Goal: Find contact information: Find contact information

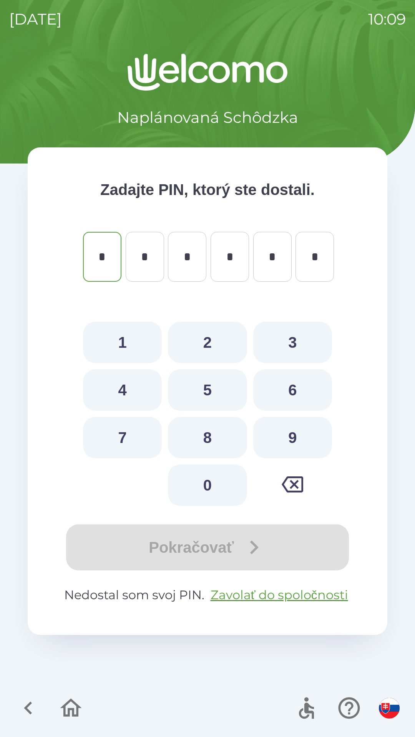
click at [203, 392] on button "5" at bounding box center [207, 389] width 79 height 41
type input "*"
click at [209, 350] on button "2" at bounding box center [207, 342] width 79 height 41
type input "*"
click at [204, 384] on button "5" at bounding box center [207, 389] width 79 height 41
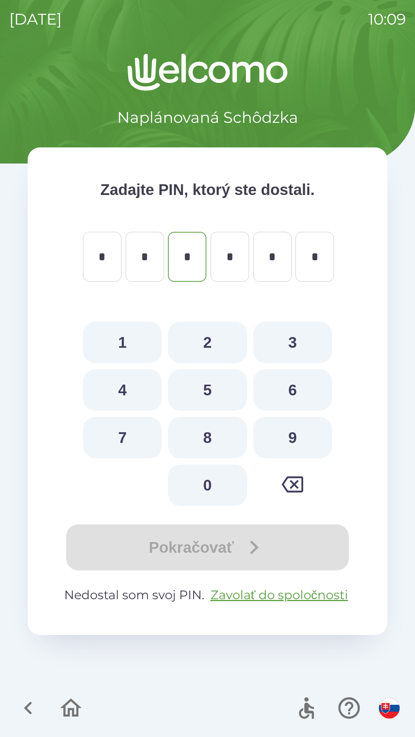
type input "*"
click at [265, 346] on button "3" at bounding box center [292, 342] width 79 height 41
type input "*"
click at [286, 445] on button "9" at bounding box center [292, 437] width 79 height 41
type input "*"
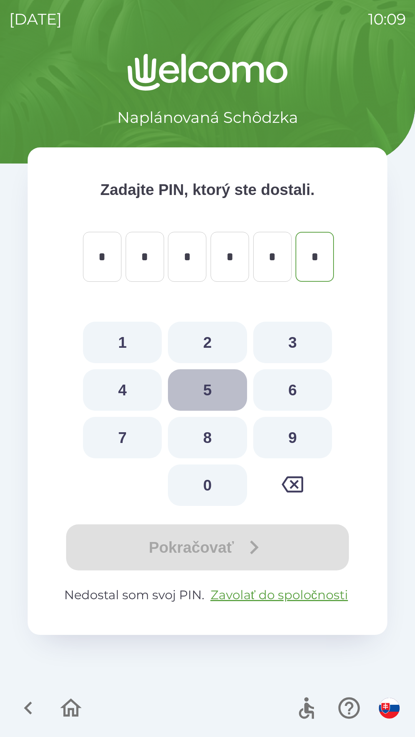
click at [211, 391] on button "5" at bounding box center [207, 389] width 79 height 41
type input "*"
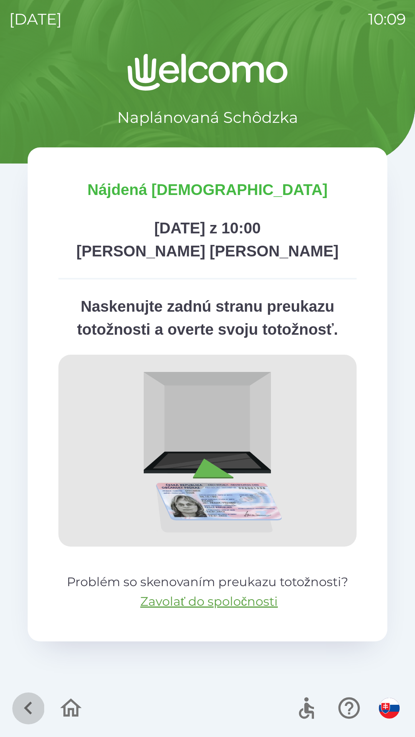
click at [30, 704] on icon "button" at bounding box center [28, 708] width 8 height 13
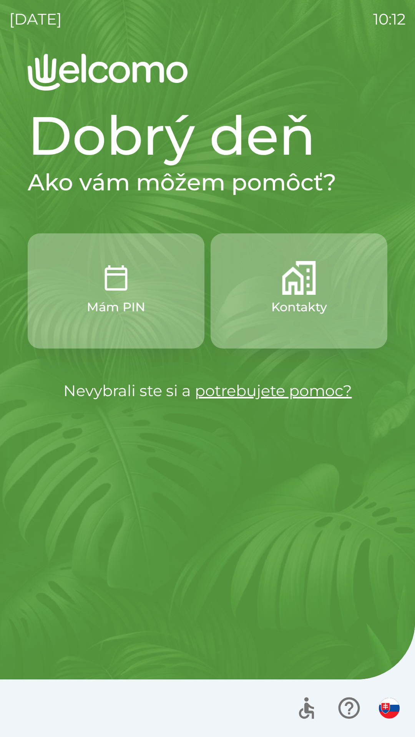
click at [149, 296] on button "Mám PIN" at bounding box center [116, 290] width 177 height 115
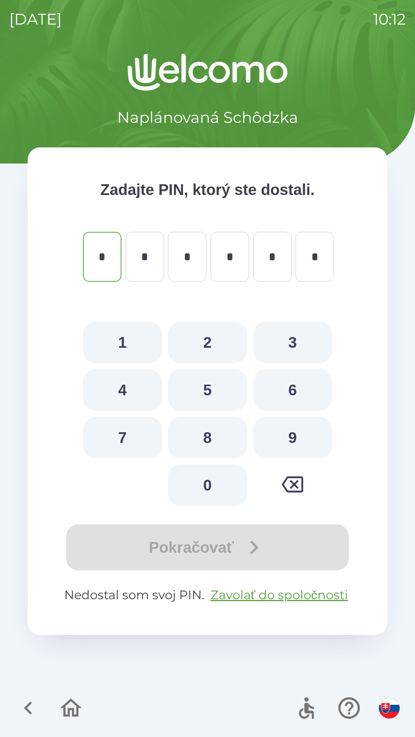
click at [202, 386] on button "5" at bounding box center [207, 389] width 79 height 41
type input "*"
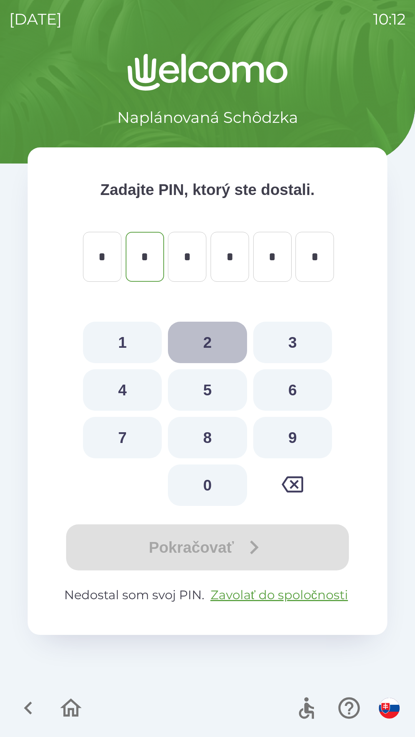
click at [212, 360] on button "2" at bounding box center [207, 342] width 79 height 41
type input "*"
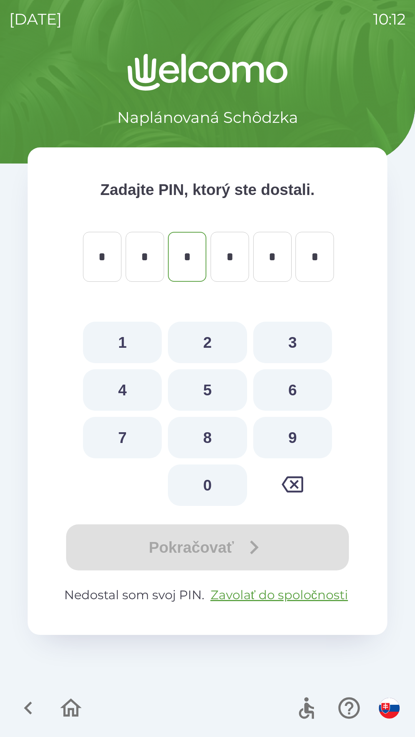
click at [227, 382] on button "5" at bounding box center [207, 389] width 79 height 41
type input "*"
click at [278, 349] on button "3" at bounding box center [292, 342] width 79 height 41
type input "*"
click at [280, 441] on button "9" at bounding box center [292, 437] width 79 height 41
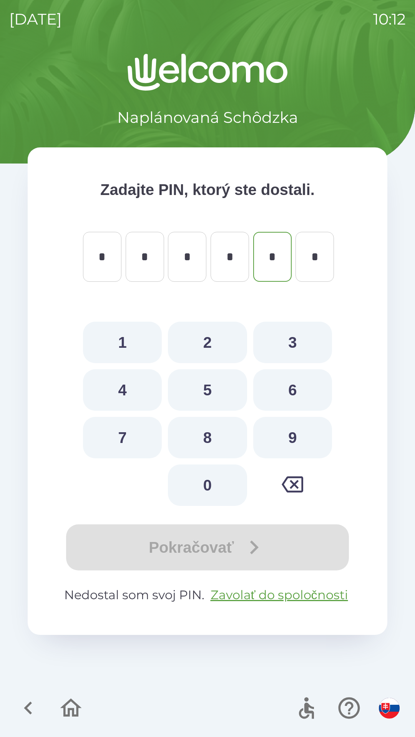
type input "*"
click at [231, 400] on button "5" at bounding box center [207, 389] width 79 height 41
type input "*"
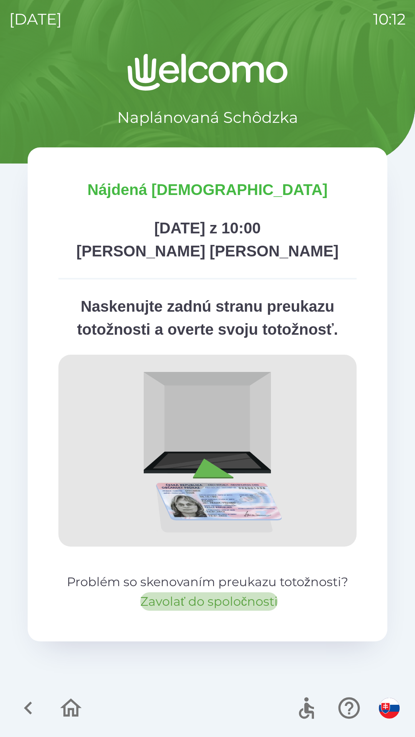
click at [215, 601] on button "Zavolať do spoločnosti" at bounding box center [208, 601] width 137 height 18
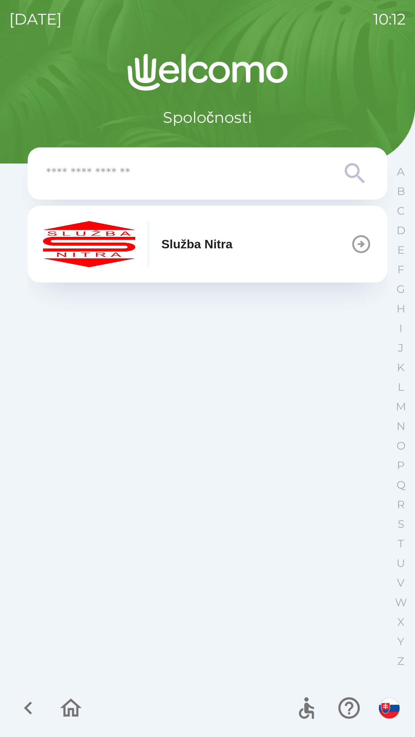
click at [218, 250] on p "Služba Nitra" at bounding box center [196, 244] width 71 height 18
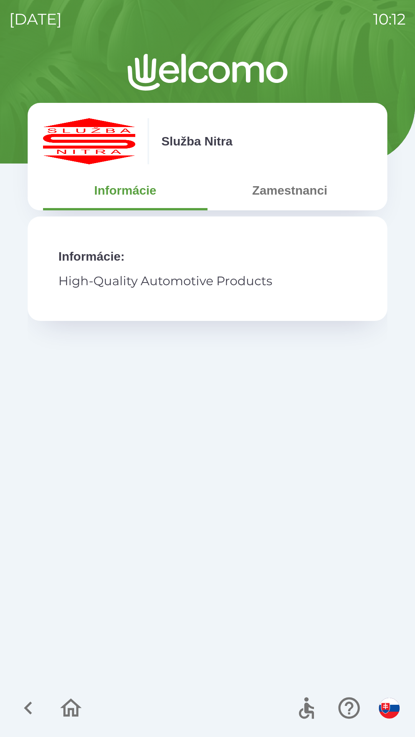
click at [280, 197] on button "Zamestnanci" at bounding box center [289, 191] width 164 height 28
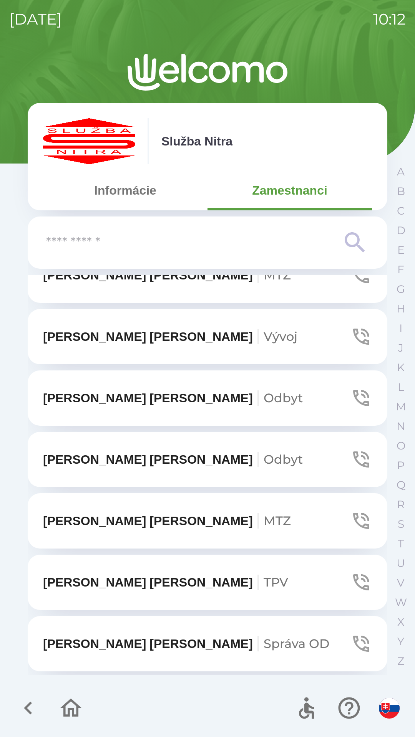
scroll to position [338, 0]
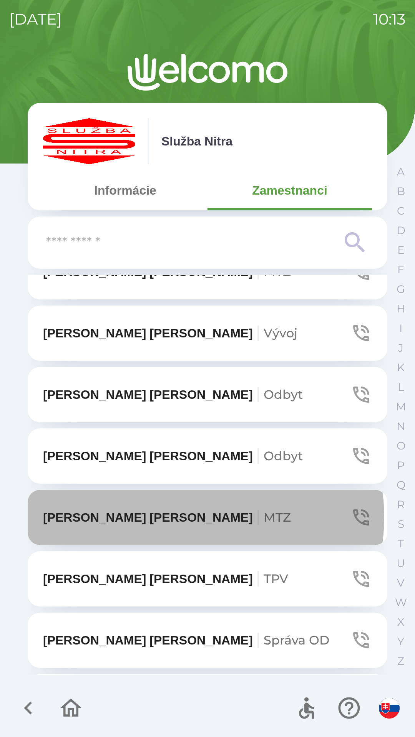
click at [200, 517] on button "[PERSON_NAME] MTZ" at bounding box center [207, 517] width 359 height 55
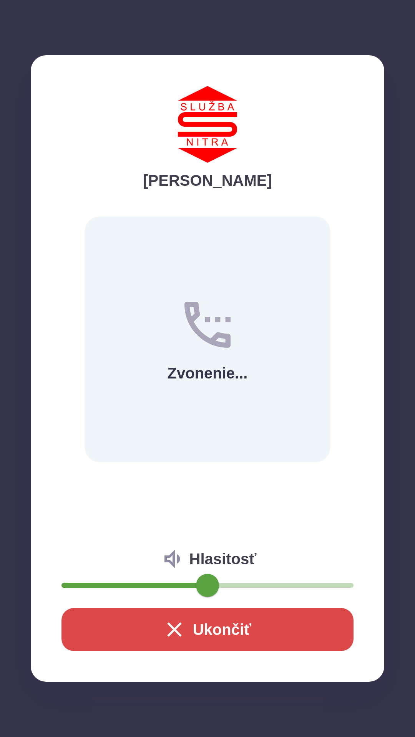
type input "**"
click at [124, 579] on span at bounding box center [125, 585] width 23 height 23
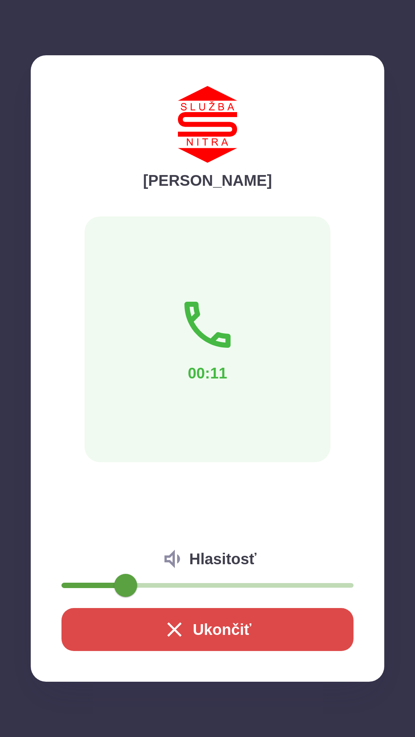
click at [215, 620] on button "Ukončiť" at bounding box center [207, 629] width 292 height 43
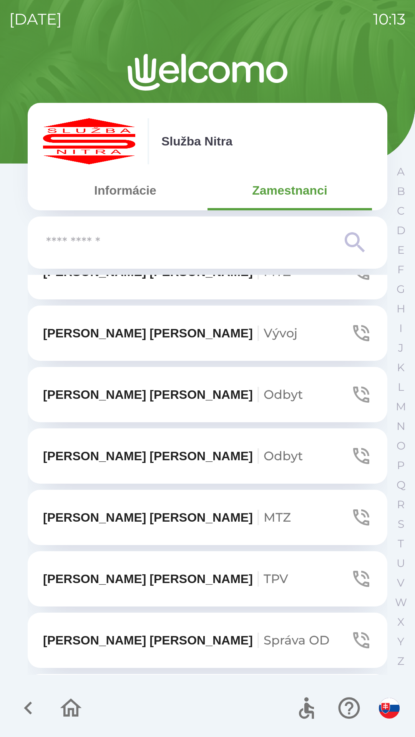
click at [28, 703] on icon "button" at bounding box center [28, 708] width 26 height 26
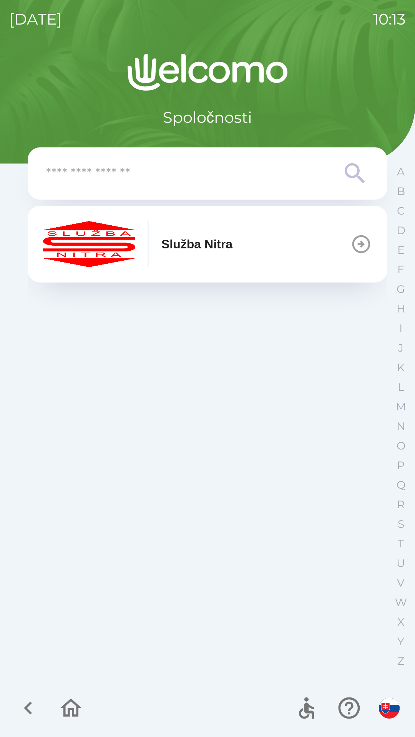
click at [23, 702] on icon "button" at bounding box center [28, 708] width 26 height 26
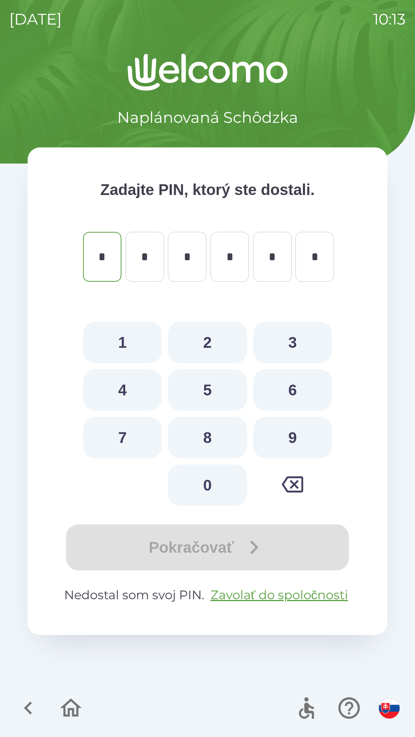
click at [196, 391] on button "5" at bounding box center [207, 389] width 79 height 41
type input "*"
click at [201, 347] on button "2" at bounding box center [207, 342] width 79 height 41
type input "*"
click at [200, 386] on button "5" at bounding box center [207, 389] width 79 height 41
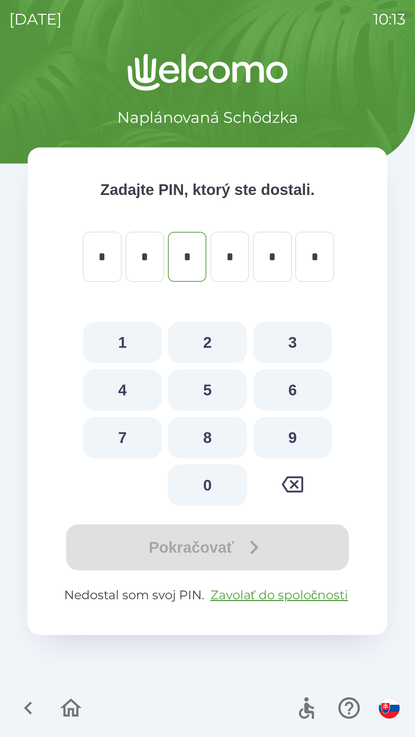
type input "*"
click at [271, 354] on button "3" at bounding box center [292, 342] width 79 height 41
type input "*"
click at [278, 438] on button "9" at bounding box center [292, 437] width 79 height 41
type input "*"
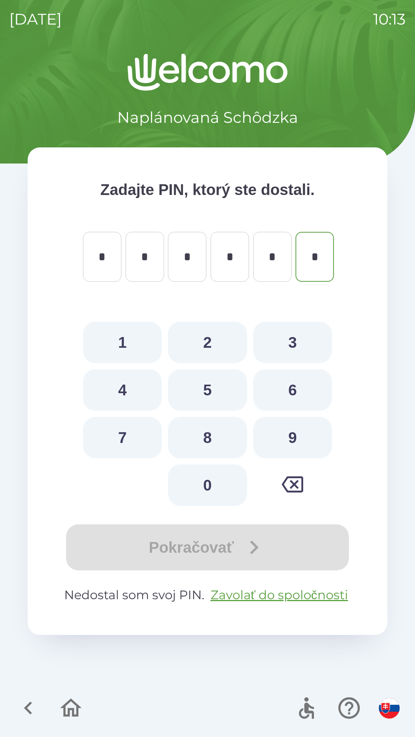
click at [226, 397] on button "5" at bounding box center [207, 389] width 79 height 41
type input "*"
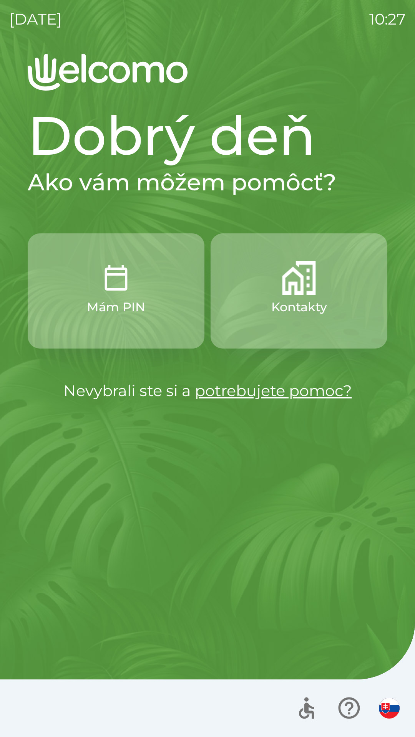
click at [161, 303] on button "Mám PIN" at bounding box center [116, 290] width 177 height 115
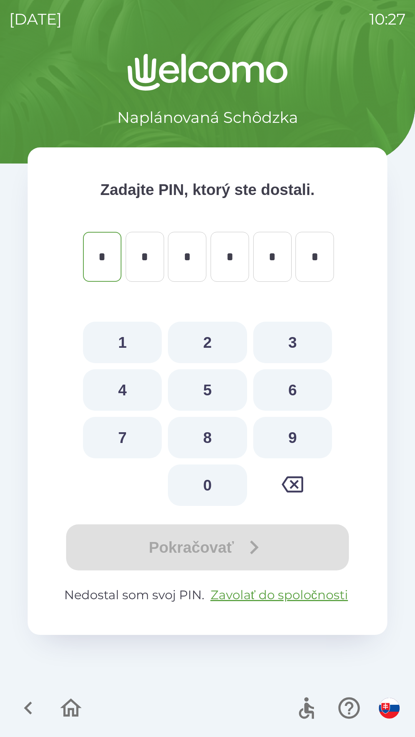
click at [195, 392] on button "5" at bounding box center [207, 389] width 79 height 41
type input "*"
click at [200, 345] on button "2" at bounding box center [207, 342] width 79 height 41
type input "*"
click at [195, 393] on button "5" at bounding box center [207, 389] width 79 height 41
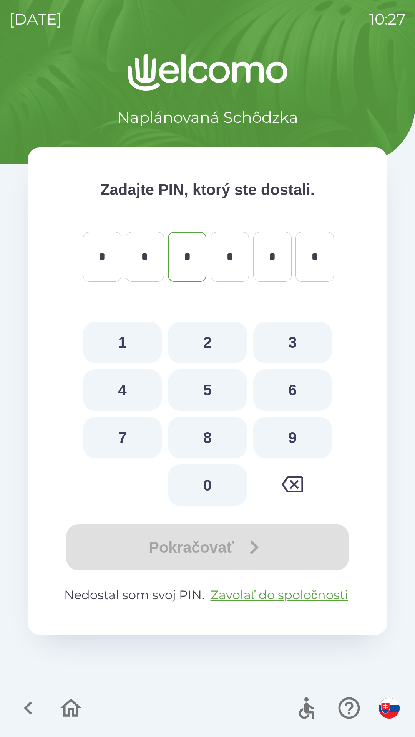
type input "*"
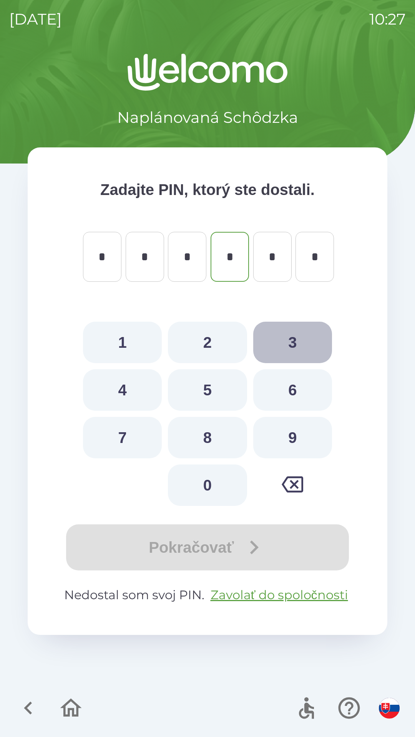
click at [256, 343] on button "3" at bounding box center [292, 342] width 79 height 41
type input "*"
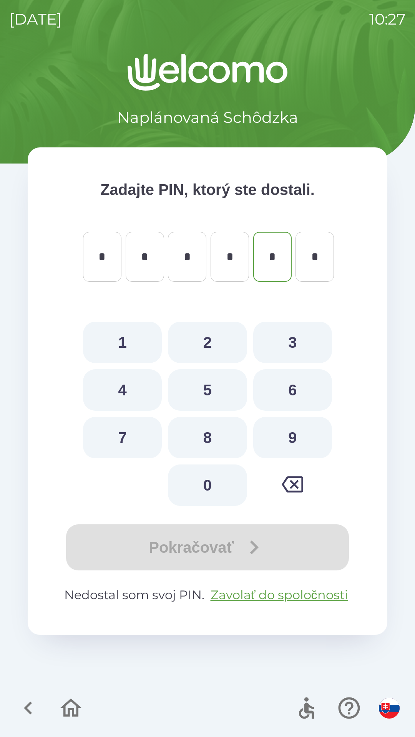
click at [273, 438] on button "9" at bounding box center [292, 437] width 79 height 41
type input "*"
click at [225, 392] on button "5" at bounding box center [207, 389] width 79 height 41
type input "*"
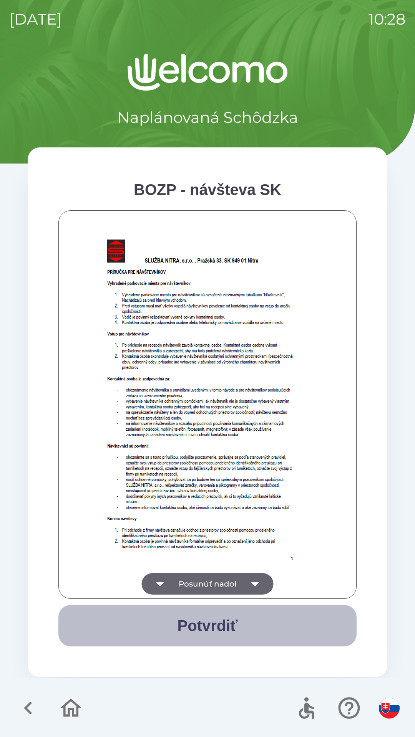
click at [216, 625] on button "Potvrdiť" at bounding box center [207, 625] width 298 height 41
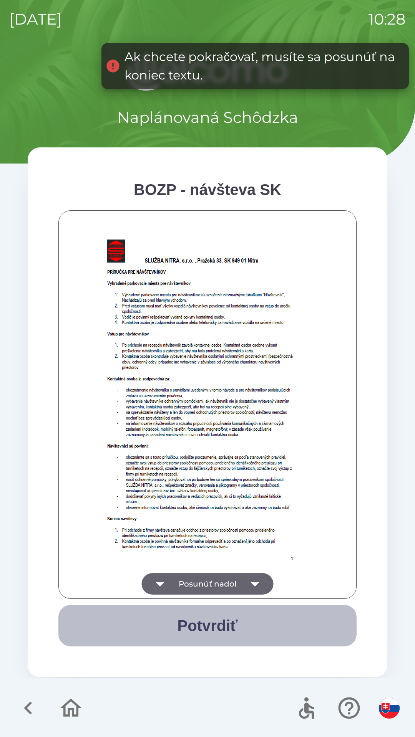
click at [223, 618] on button "Potvrdiť" at bounding box center [207, 625] width 298 height 41
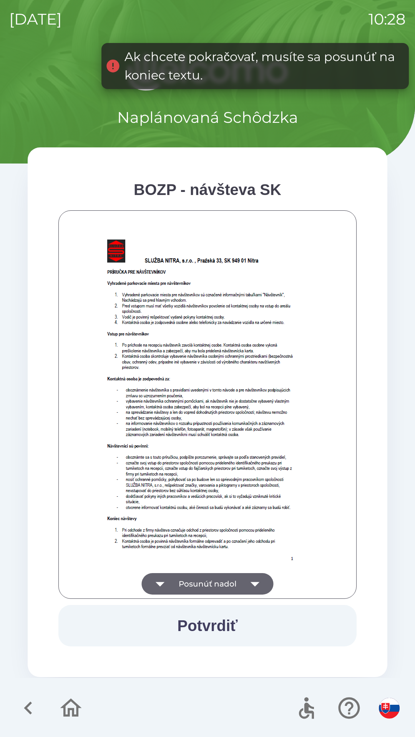
click at [207, 578] on button "Posunúť nadol" at bounding box center [208, 584] width 132 height 22
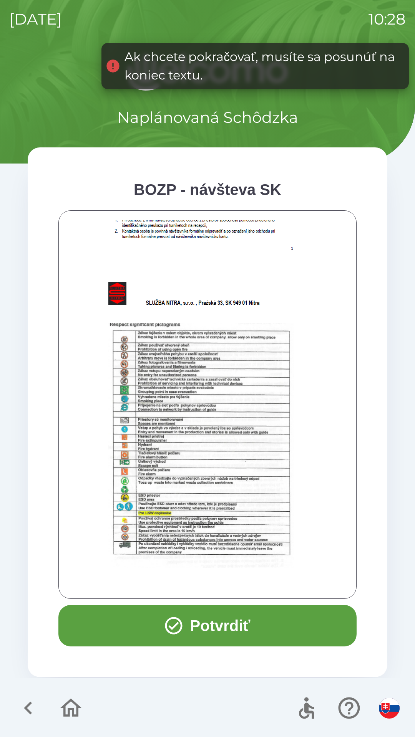
click at [233, 618] on button "Potvrdiť" at bounding box center [207, 625] width 298 height 41
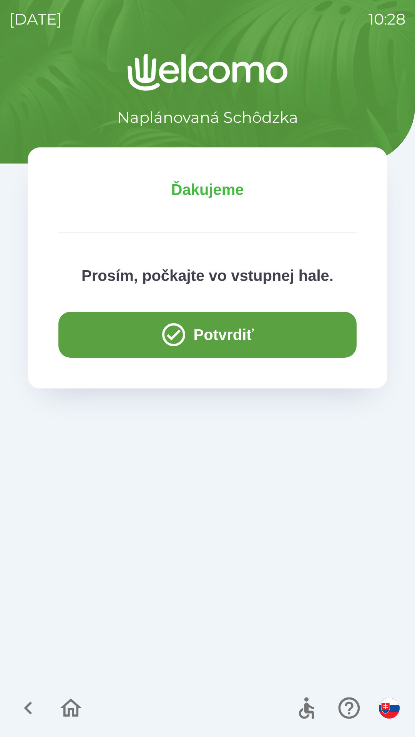
click at [227, 339] on button "Potvrdiť" at bounding box center [207, 335] width 298 height 46
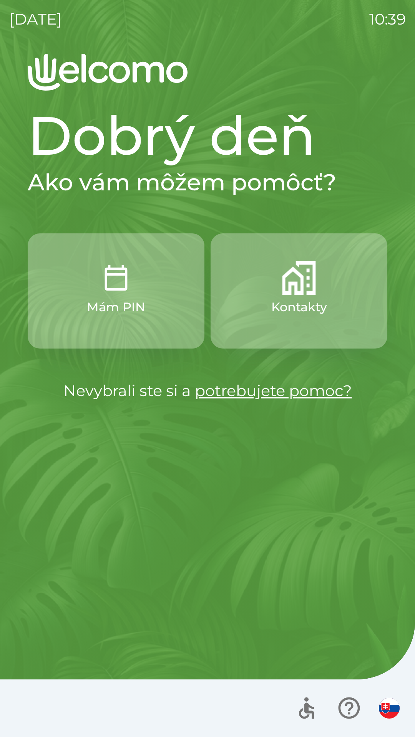
click at [303, 299] on p "Kontakty" at bounding box center [299, 307] width 56 height 18
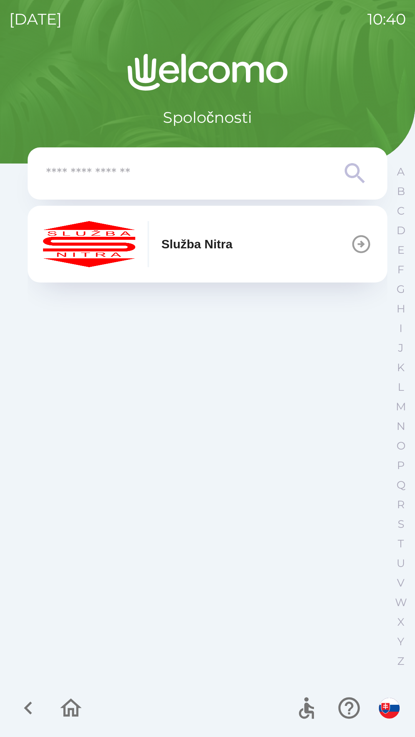
click at [212, 249] on p "Služba Nitra" at bounding box center [196, 244] width 71 height 18
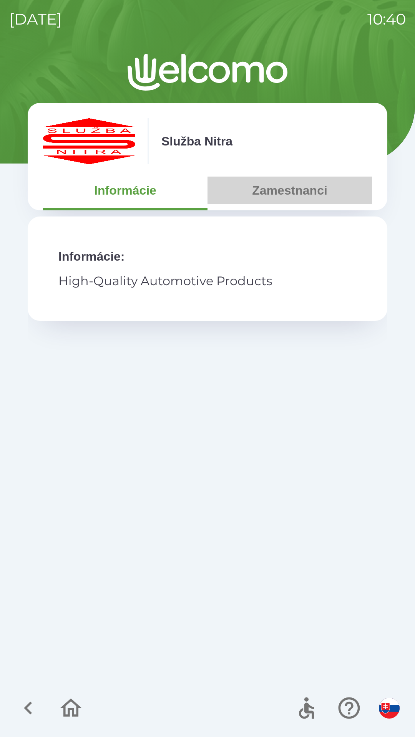
click at [282, 194] on button "Zamestnanci" at bounding box center [289, 191] width 164 height 28
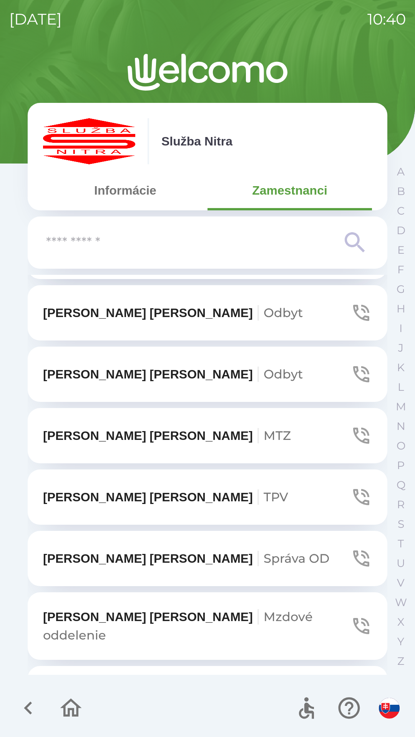
scroll to position [423, 0]
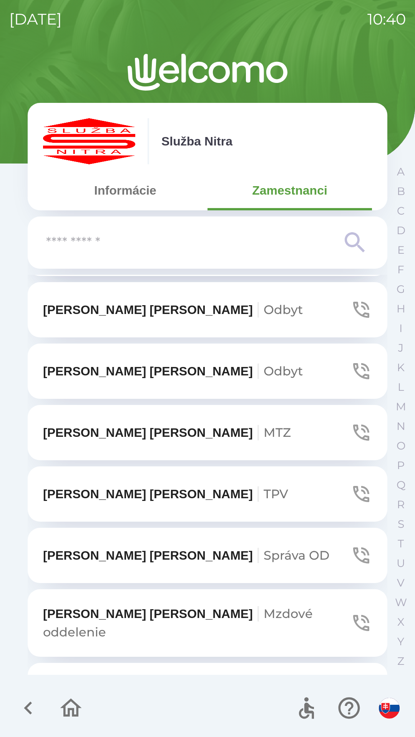
click at [227, 305] on button "[PERSON_NAME]" at bounding box center [207, 309] width 359 height 55
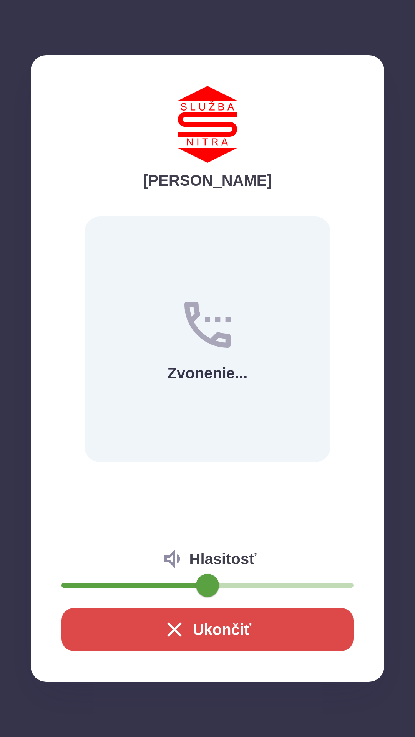
click at [202, 633] on button "Ukončiť" at bounding box center [207, 629] width 292 height 43
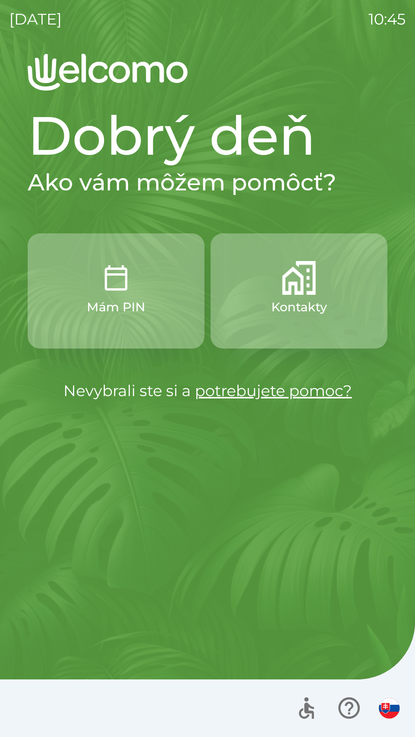
click at [277, 392] on link "potrebujete pomoc?" at bounding box center [273, 390] width 157 height 19
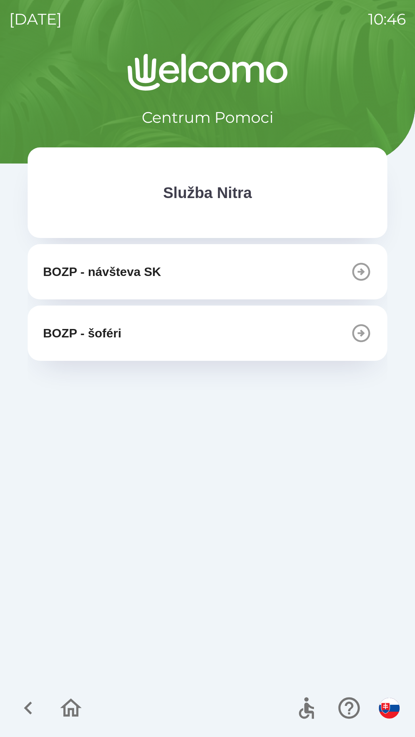
click at [29, 700] on icon "button" at bounding box center [28, 708] width 26 height 26
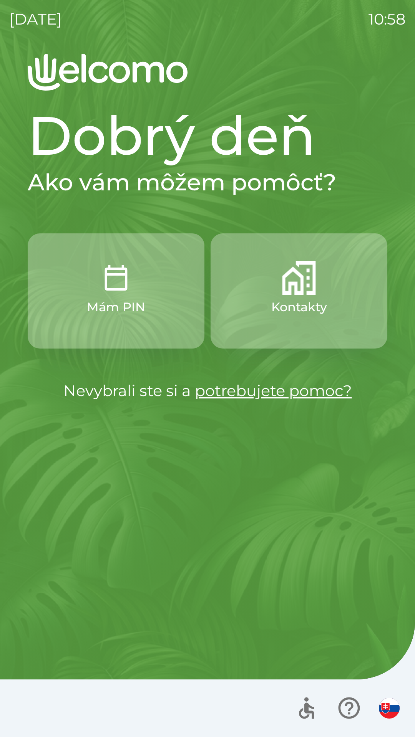
click at [286, 303] on p "Kontakty" at bounding box center [299, 307] width 56 height 18
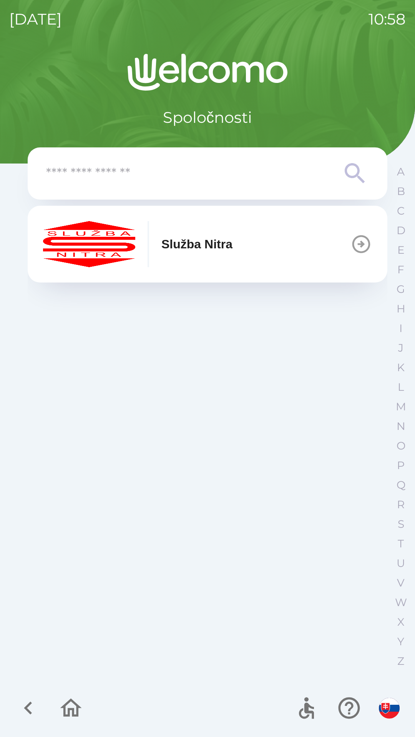
click at [185, 250] on p "Služba Nitra" at bounding box center [196, 244] width 71 height 18
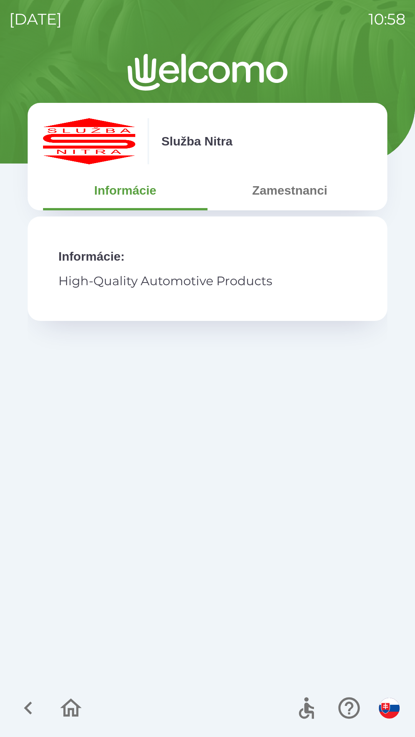
click at [272, 187] on button "Zamestnanci" at bounding box center [289, 191] width 164 height 28
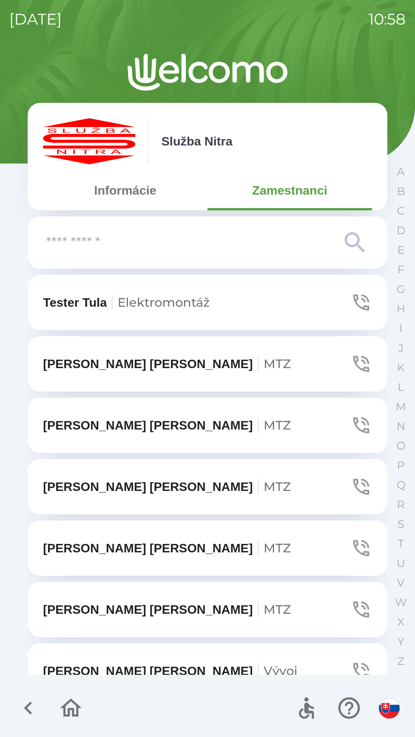
click at [77, 241] on input "text" at bounding box center [192, 242] width 292 height 21
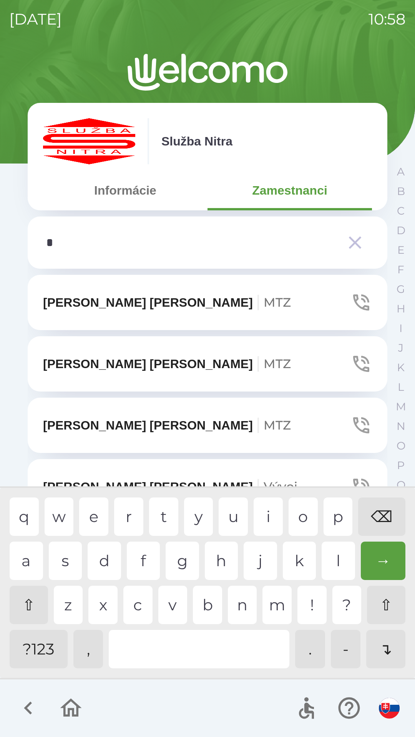
click at [273, 604] on div "m" at bounding box center [276, 605] width 29 height 38
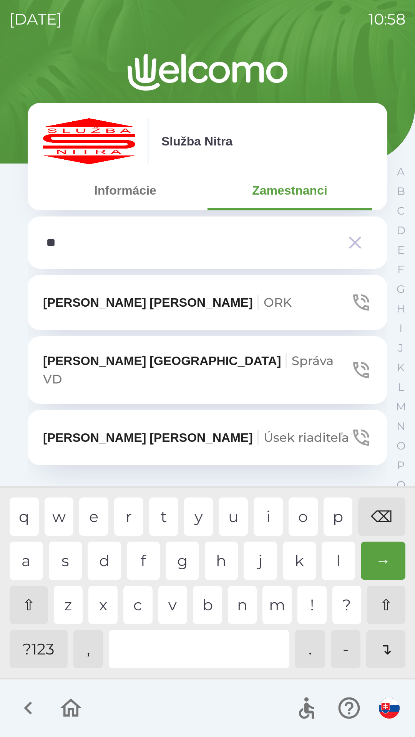
type input "***"
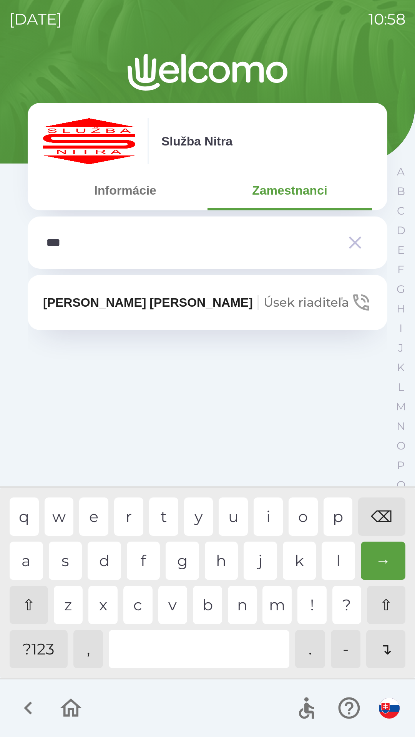
click at [137, 602] on div "c" at bounding box center [137, 605] width 29 height 38
click at [100, 303] on p "[PERSON_NAME] riaditeľa" at bounding box center [196, 302] width 306 height 18
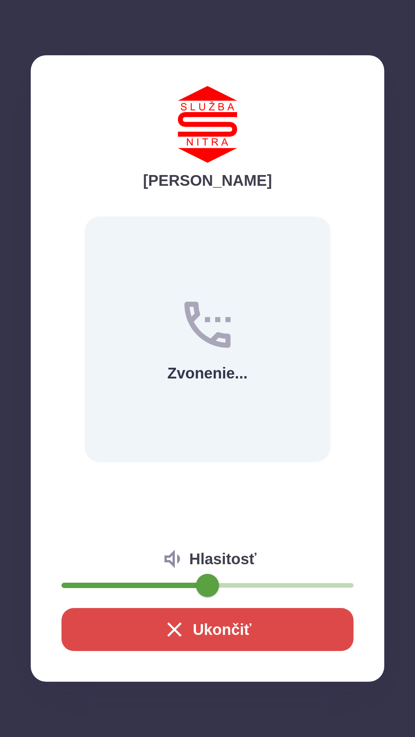
click at [216, 630] on button "Ukončiť" at bounding box center [207, 629] width 292 height 43
